Goal: Navigation & Orientation: Find specific page/section

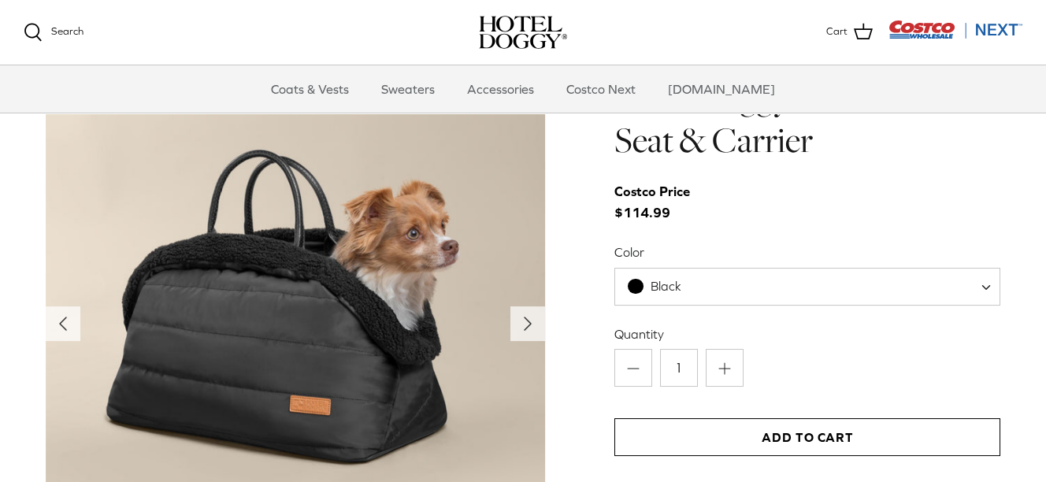
scroll to position [1575, 0]
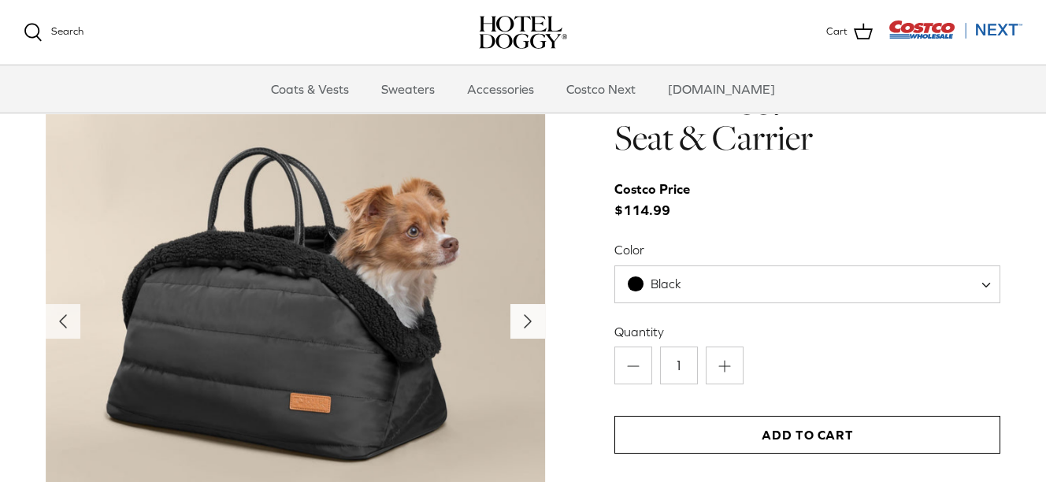
click at [535, 314] on icon "Right" at bounding box center [527, 321] width 25 height 25
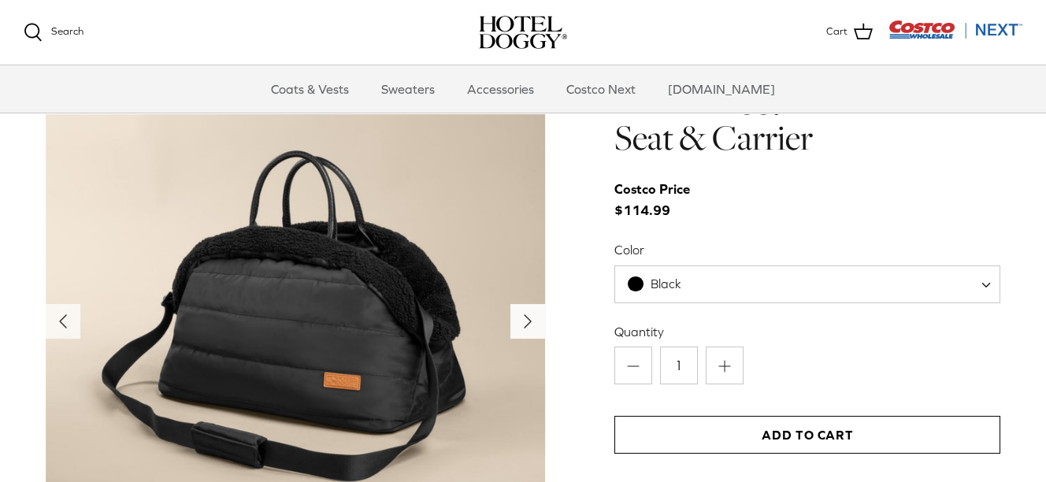
click at [535, 314] on icon "Right" at bounding box center [527, 321] width 25 height 25
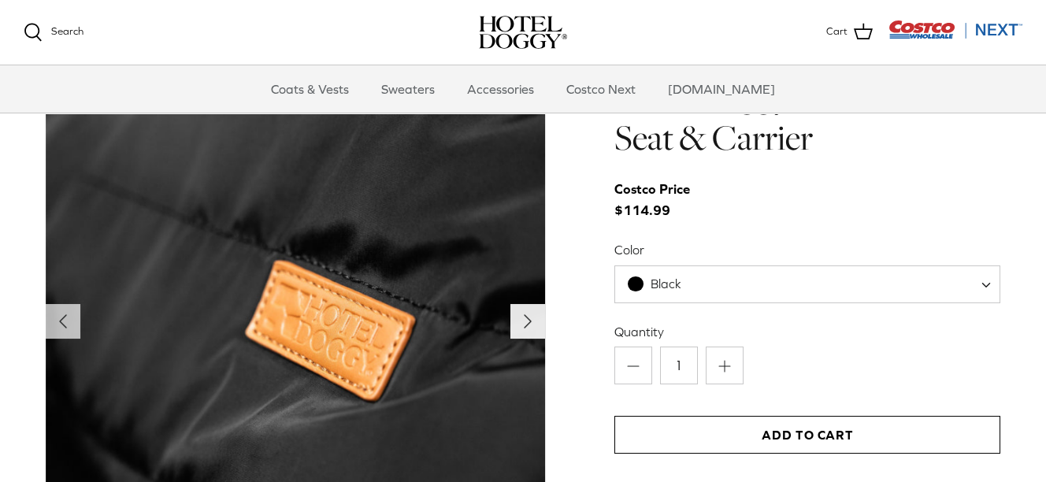
click at [535, 314] on icon "Right" at bounding box center [527, 321] width 25 height 25
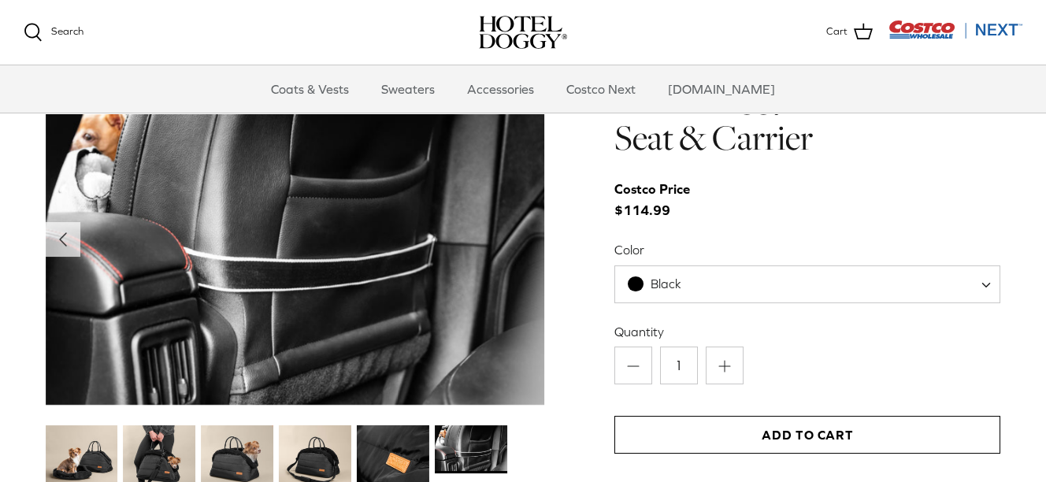
click at [535, 314] on img at bounding box center [295, 238] width 499 height 333
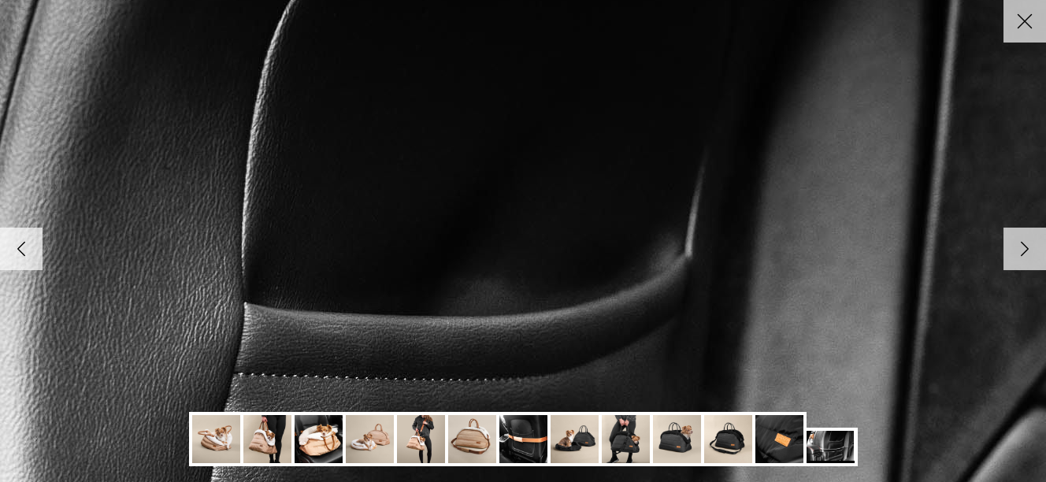
click at [1011, 24] on icon "Close" at bounding box center [1024, 21] width 27 height 27
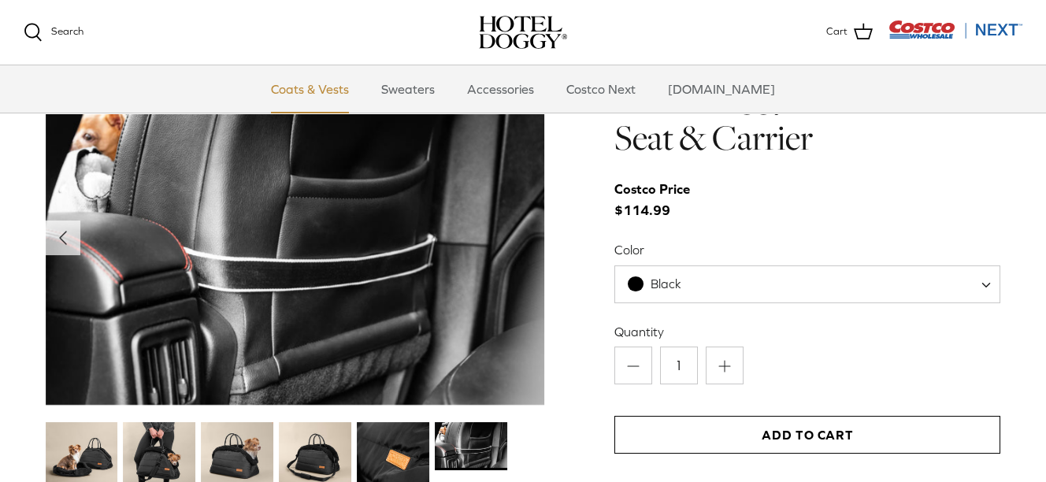
click at [326, 85] on link "Coats & Vests" at bounding box center [310, 88] width 106 height 47
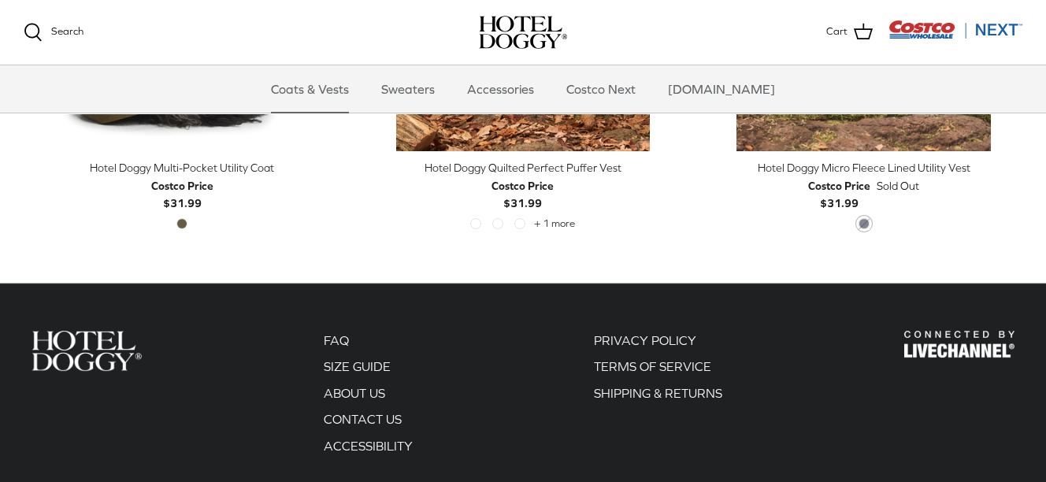
scroll to position [3292, 0]
click at [534, 92] on link "Accessories" at bounding box center [500, 88] width 95 height 47
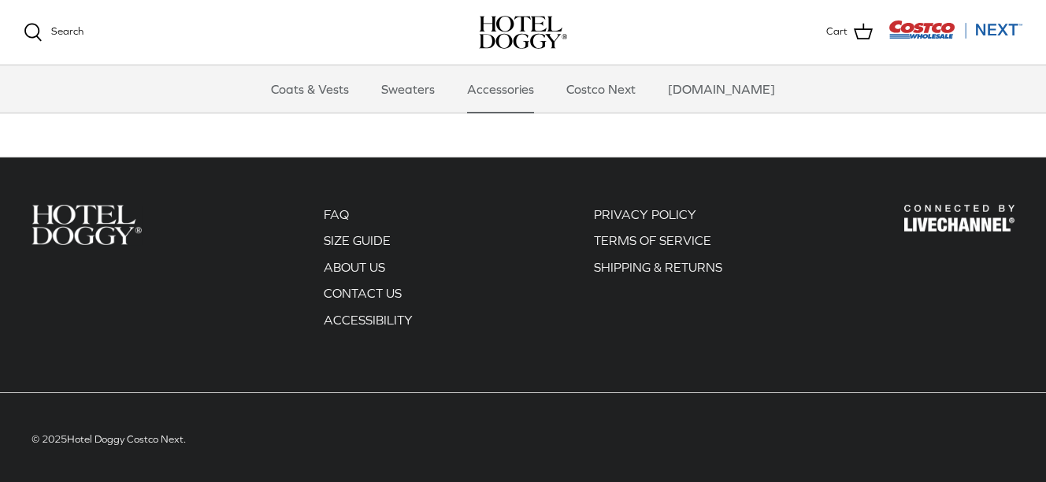
scroll to position [779, 0]
